Goal: Navigation & Orientation: Find specific page/section

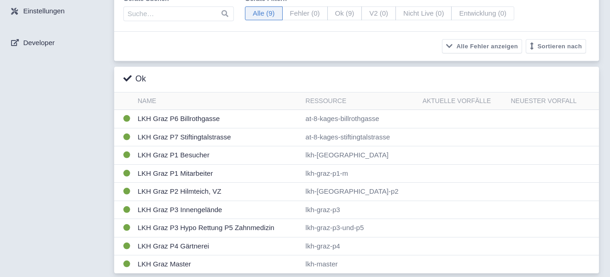
scroll to position [63, 0]
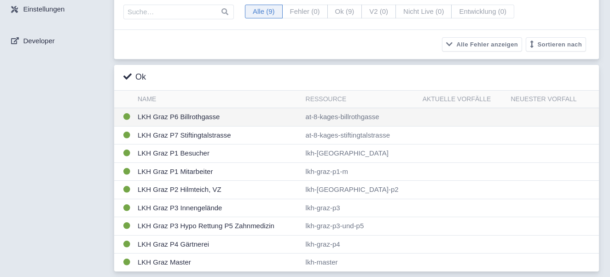
click at [174, 119] on td "LKH Graz P6 Billrothgasse" at bounding box center [218, 117] width 168 height 18
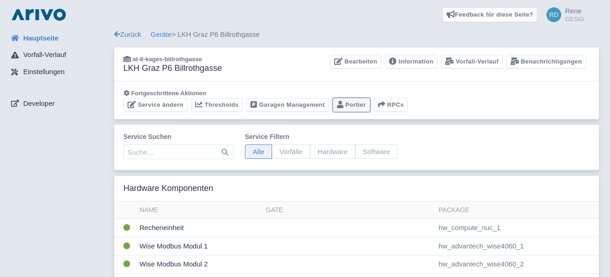
click at [339, 105] on icon at bounding box center [340, 104] width 6 height 7
click at [295, 104] on link "Garagen Management" at bounding box center [287, 105] width 82 height 14
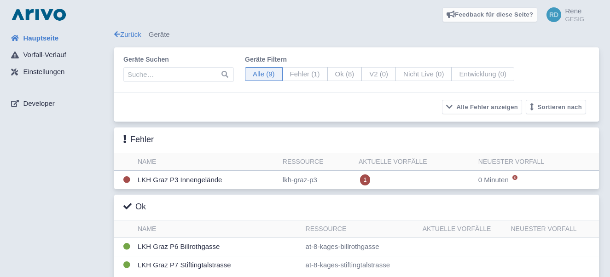
scroll to position [63, 0]
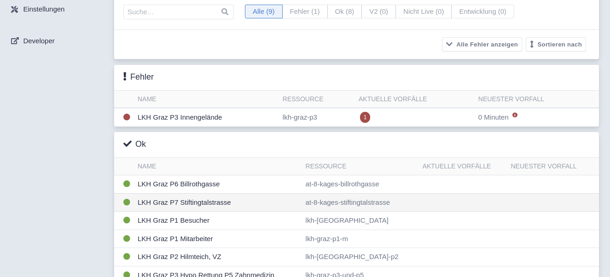
click at [197, 203] on td "LKH Graz P7 Stiftingtalstrasse" at bounding box center [218, 202] width 168 height 18
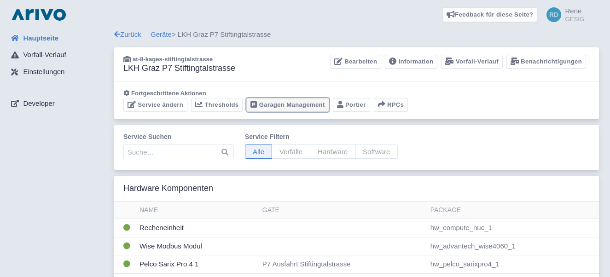
click at [290, 105] on link "Garagen Management" at bounding box center [287, 105] width 82 height 14
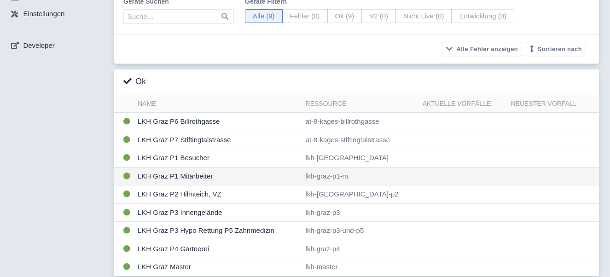
scroll to position [63, 0]
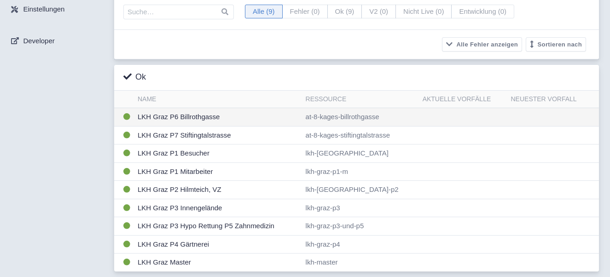
click at [181, 115] on td "LKH Graz P6 Billrothgasse" at bounding box center [218, 117] width 168 height 18
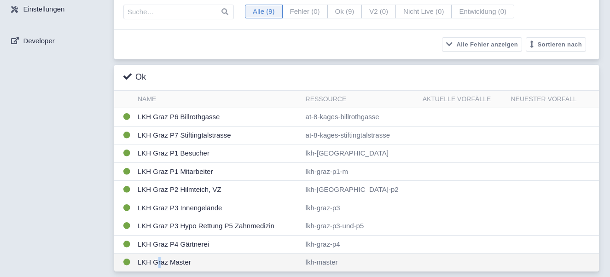
click at [158, 263] on td "LKH Graz Master" at bounding box center [218, 263] width 168 height 18
drag, startPoint x: 158, startPoint y: 263, endPoint x: 130, endPoint y: 261, distance: 28.2
click at [130, 261] on icon at bounding box center [126, 262] width 7 height 7
click at [156, 263] on td "LKH Graz Master" at bounding box center [218, 263] width 168 height 18
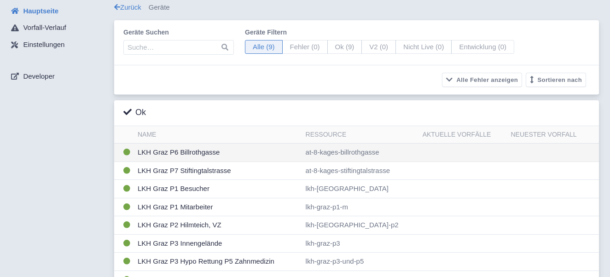
scroll to position [0, 0]
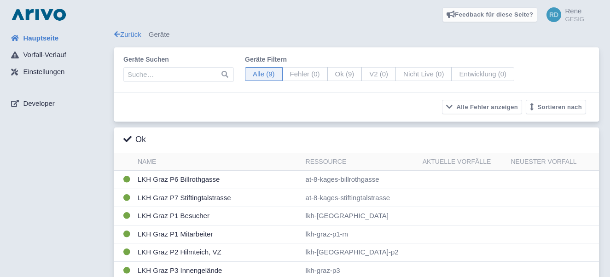
click at [575, 12] on span "Rene" at bounding box center [573, 11] width 17 height 8
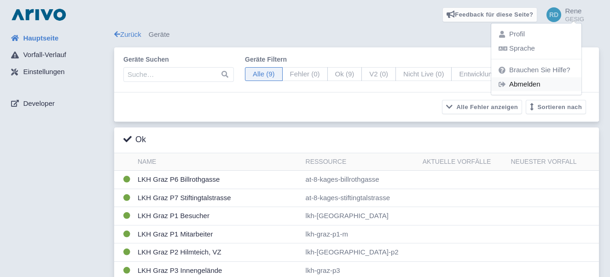
click at [542, 85] on link "Abmelden" at bounding box center [536, 84] width 90 height 14
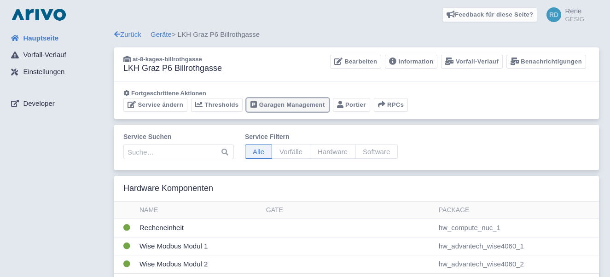
click at [308, 105] on link "Garagen Management" at bounding box center [287, 105] width 82 height 14
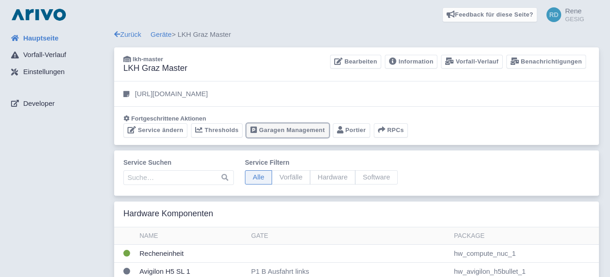
click at [304, 128] on link "Garagen Management" at bounding box center [287, 130] width 82 height 14
